Goal: Book appointment/travel/reservation

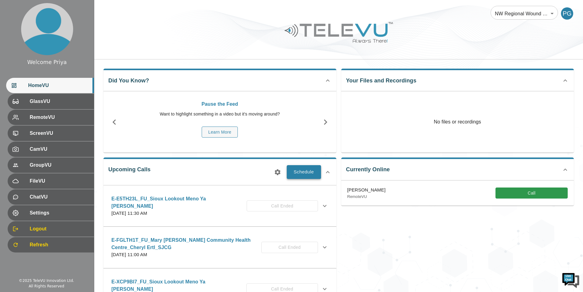
click at [305, 172] on button "Schedule" at bounding box center [304, 171] width 34 height 13
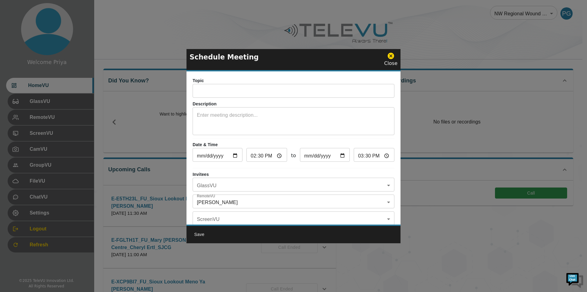
click at [221, 92] on input "text" at bounding box center [294, 91] width 202 height 12
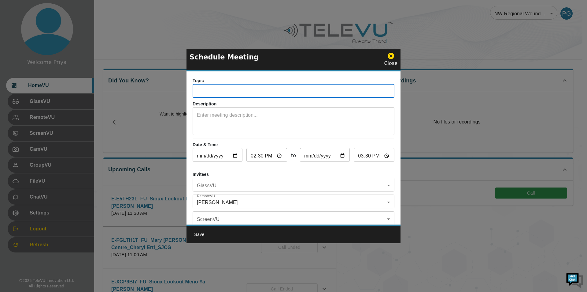
paste input "E-SQAGK6E"
click at [306, 91] on input "E-SQAGK6E_IN_SIOUXLOOKOUTMENOYAWIN_" at bounding box center [294, 91] width 202 height 12
click at [307, 91] on input "E-SQAGK6E_IN_SiouxLookoutMenoYaWin_" at bounding box center [294, 91] width 202 height 12
click at [266, 91] on input "E-SQAGK6E_IN_SiouxLookoutMenoYaWin_" at bounding box center [294, 91] width 202 height 12
click at [304, 93] on input "E-SQAGK6E_IN_SiouxLookout-MenoYaWin_" at bounding box center [294, 91] width 202 height 12
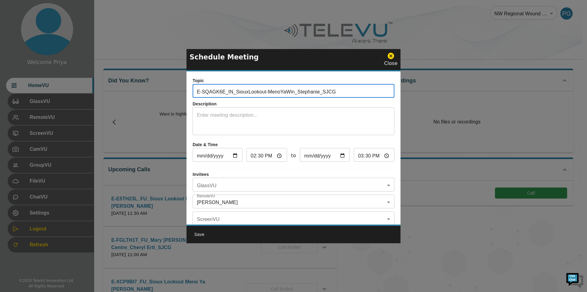
type input "E-SQAGK6E_IN_SiouxLookout-MenoYaWin_Stephanie_SJCG"
click at [253, 115] on textarea at bounding box center [293, 121] width 193 height 21
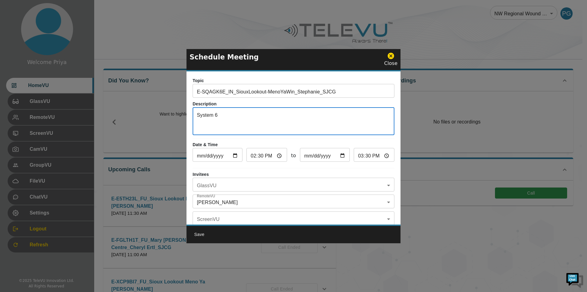
type textarea "System 6"
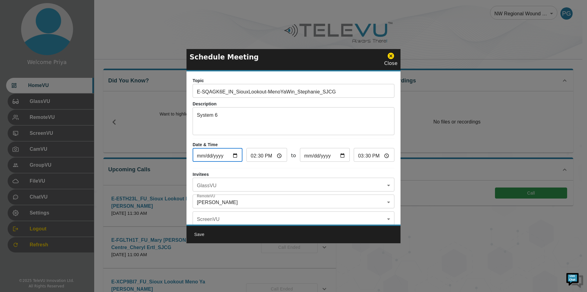
click at [234, 155] on input "[DATE]" at bounding box center [218, 155] width 50 height 12
type input "[DATE]"
click at [277, 154] on input "14:30" at bounding box center [267, 155] width 41 height 12
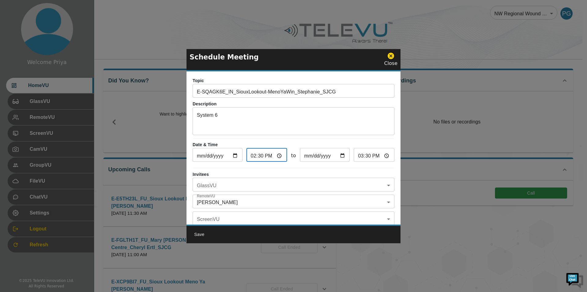
type input "23:30"
type input "00:30"
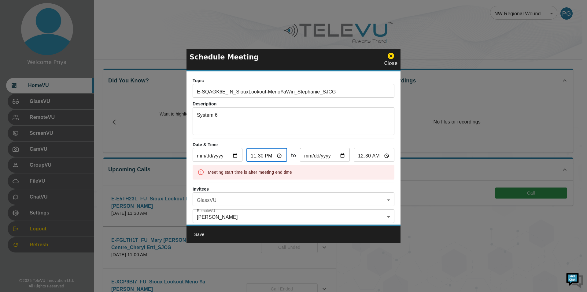
type input "11:00"
type input "12:00"
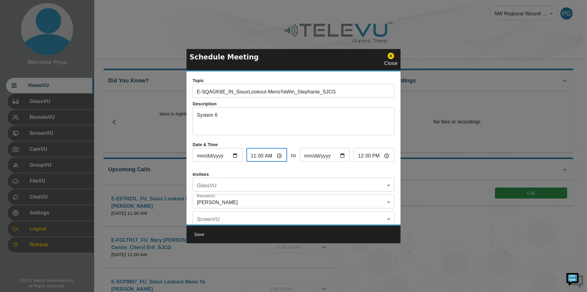
type input "11:00"
click at [346, 168] on hr at bounding box center [294, 168] width 202 height 0
click at [234, 199] on body "Welcome Priya HomeVU GlassVU RemoteVU ScreenVU CamVU GroupVU FileVU ChatVU Sett…" at bounding box center [293, 198] width 587 height 397
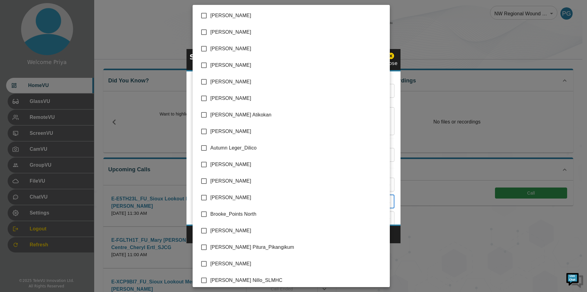
scroll to position [1225, 0]
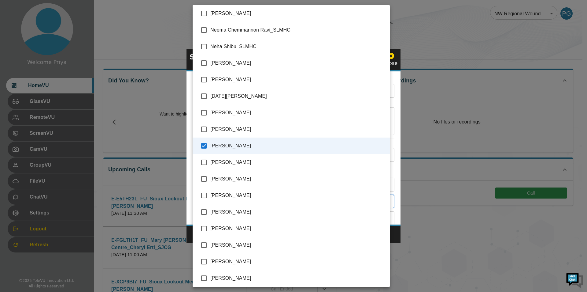
click at [202, 145] on input "checkbox" at bounding box center [204, 145] width 13 height 13
checkbox input "false"
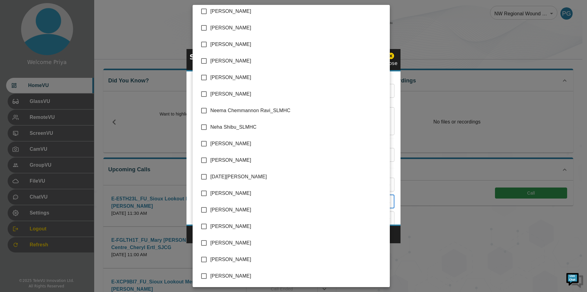
scroll to position [1163, 0]
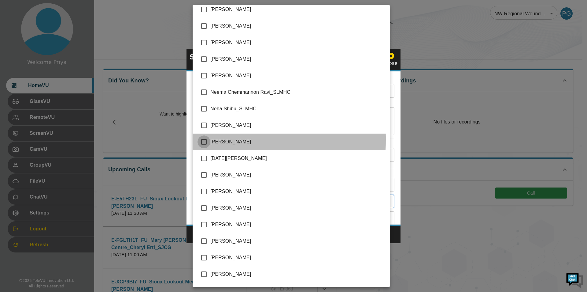
click at [206, 140] on input "checkbox" at bounding box center [204, 141] width 13 height 13
checkbox input "true"
type input "[PERSON_NAME]"
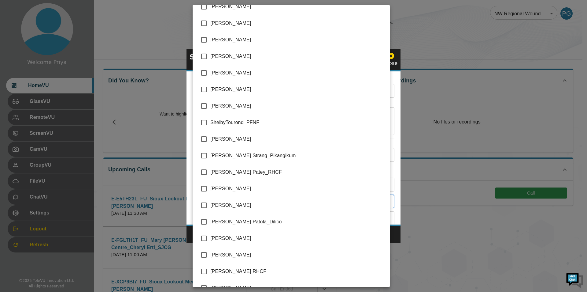
scroll to position [1407, 0]
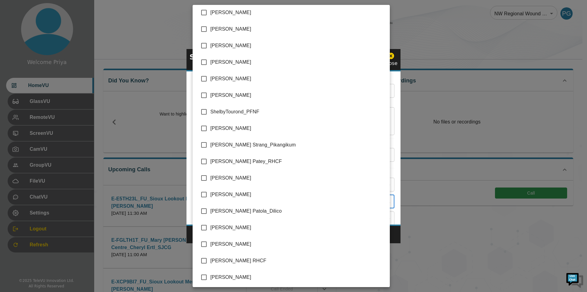
click at [204, 194] on input "checkbox" at bounding box center [204, 194] width 13 height 13
checkbox input "true"
type input "[PERSON_NAME],[PERSON_NAME]"
click at [394, 164] on div at bounding box center [293, 146] width 587 height 292
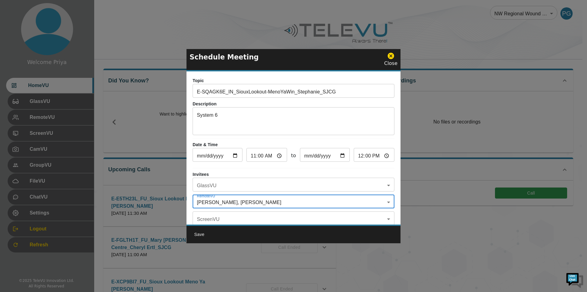
scroll to position [31, 0]
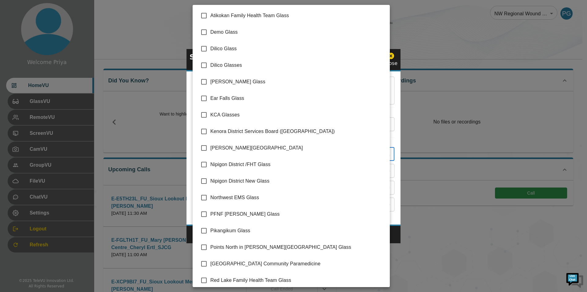
click at [236, 152] on body "Welcome Priya HomeVU GlassVU RemoteVU ScreenVU CamVU GroupVU FileVU ChatVU Sett…" at bounding box center [293, 198] width 587 height 397
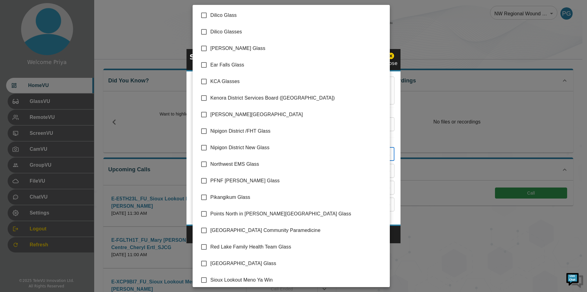
scroll to position [70, 0]
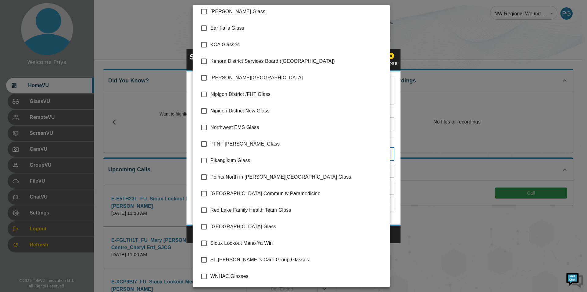
click at [203, 242] on input "checkbox" at bounding box center [204, 242] width 13 height 13
checkbox input "true"
type input "Sioux Lookout Meno Ya Win"
click at [394, 148] on div at bounding box center [293, 146] width 587 height 292
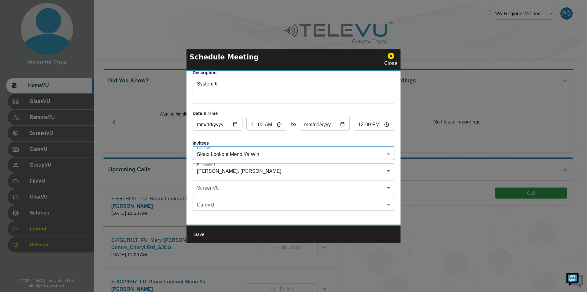
scroll to position [0, 0]
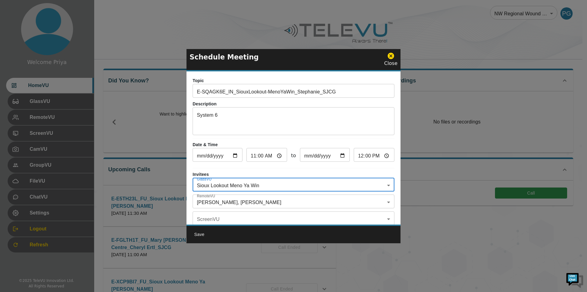
click at [202, 234] on button "Save" at bounding box center [200, 234] width 20 height 11
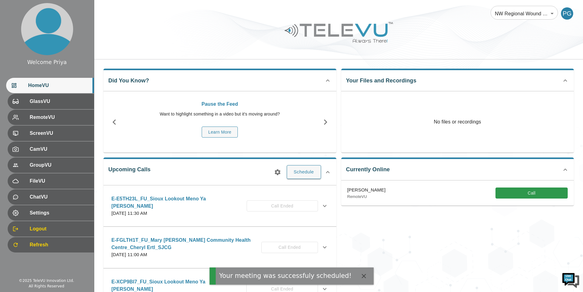
click at [279, 171] on icon "button" at bounding box center [277, 172] width 6 height 6
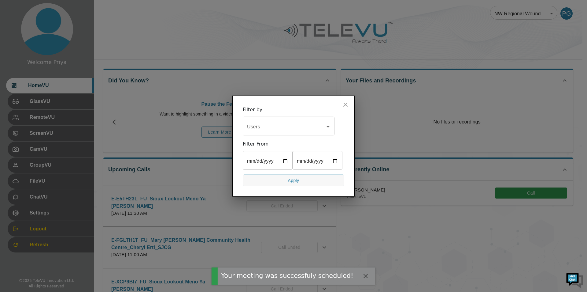
click at [277, 121] on input "Users" at bounding box center [284, 127] width 77 height 12
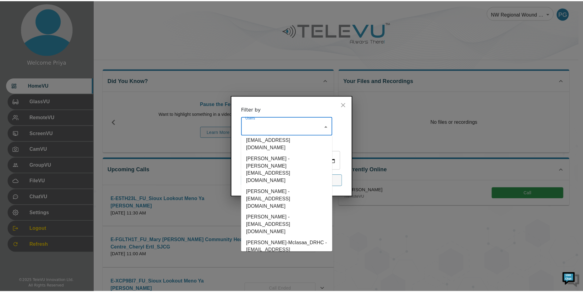
scroll to position [1713, 0]
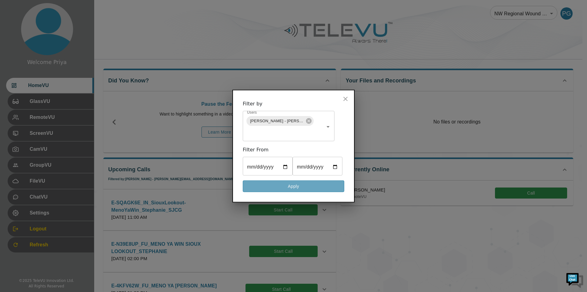
click at [293, 184] on button "Apply" at bounding box center [294, 186] width 102 height 12
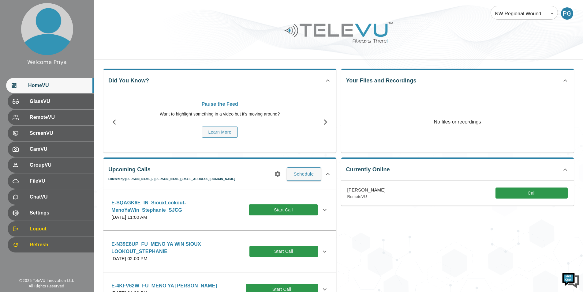
click at [321, 208] on icon at bounding box center [324, 209] width 7 height 7
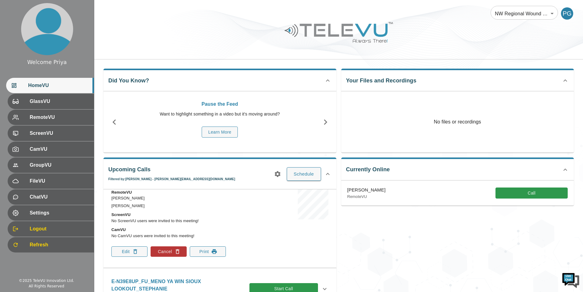
scroll to position [92, 0]
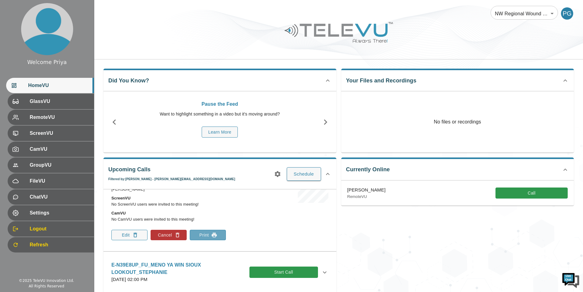
click at [207, 233] on button "Print" at bounding box center [208, 234] width 36 height 10
